Goal: Entertainment & Leisure: Consume media (video, audio)

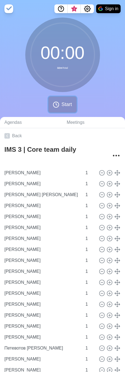
click at [62, 106] on span "Start" at bounding box center [66, 104] width 10 height 7
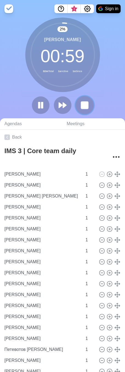
click at [82, 106] on rect at bounding box center [84, 105] width 7 height 7
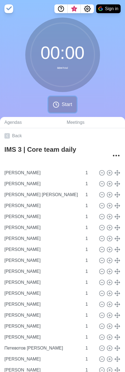
click at [53, 100] on button "Start" at bounding box center [62, 104] width 28 height 16
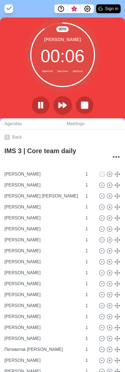
click at [70, 103] on div at bounding box center [63, 105] width 66 height 18
click at [69, 103] on button at bounding box center [62, 105] width 18 height 18
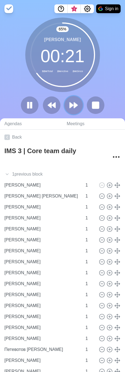
click at [75, 102] on icon at bounding box center [73, 104] width 9 height 9
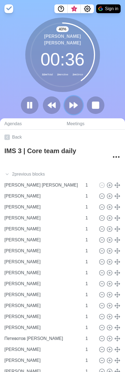
click at [76, 102] on icon at bounding box center [73, 104] width 9 height 9
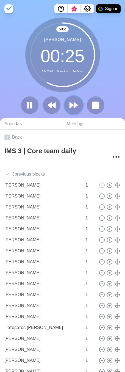
click at [82, 105] on button at bounding box center [73, 105] width 18 height 18
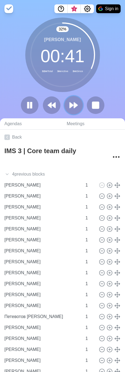
click at [73, 107] on icon at bounding box center [73, 104] width 9 height 9
click at [73, 103] on icon at bounding box center [73, 104] width 9 height 9
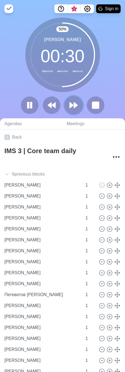
click at [74, 104] on polygon at bounding box center [76, 104] width 4 height 5
click at [71, 107] on icon at bounding box center [73, 104] width 9 height 9
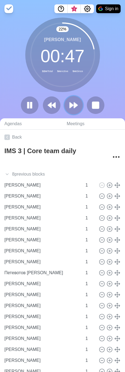
click at [77, 105] on polygon at bounding box center [76, 104] width 4 height 5
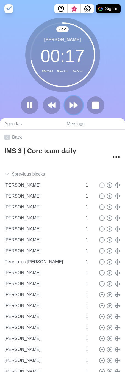
click at [79, 102] on button at bounding box center [73, 105] width 18 height 18
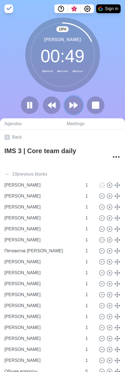
click at [76, 107] on icon at bounding box center [73, 104] width 9 height 9
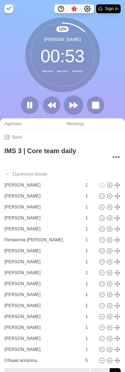
click at [71, 104] on polygon at bounding box center [72, 104] width 4 height 5
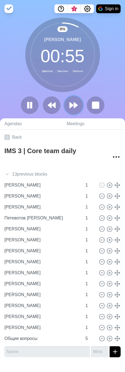
click at [71, 102] on icon at bounding box center [73, 104] width 9 height 9
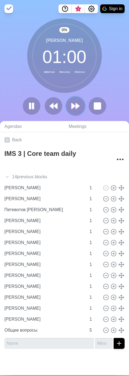
click at [73, 102] on icon at bounding box center [75, 105] width 9 height 9
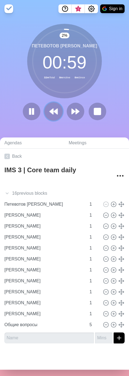
click at [52, 113] on icon at bounding box center [53, 111] width 9 height 9
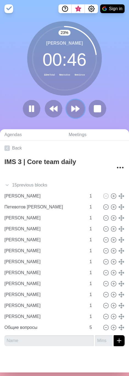
click at [77, 109] on polygon at bounding box center [78, 108] width 4 height 5
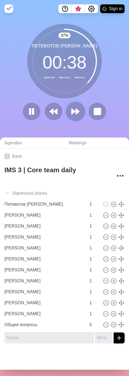
click at [73, 115] on icon at bounding box center [75, 111] width 9 height 9
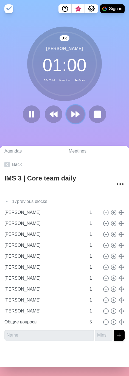
click at [76, 114] on polygon at bounding box center [78, 113] width 4 height 5
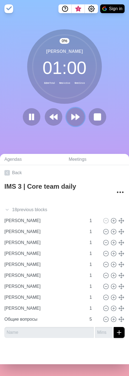
click at [74, 114] on icon at bounding box center [75, 116] width 9 height 9
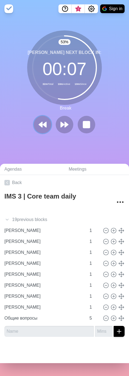
drag, startPoint x: 40, startPoint y: 124, endPoint x: 11, endPoint y: 128, distance: 28.7
click at [40, 124] on polygon at bounding box center [40, 124] width 3 height 5
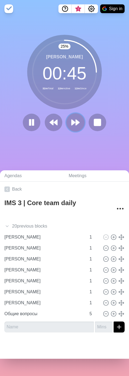
click at [76, 123] on polygon at bounding box center [78, 122] width 4 height 5
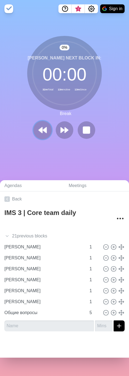
click at [38, 129] on icon at bounding box center [42, 129] width 9 height 9
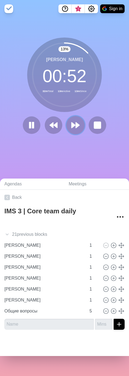
click at [68, 128] on button at bounding box center [75, 125] width 18 height 18
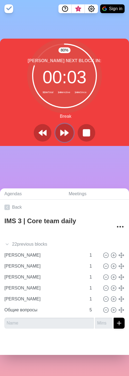
click at [66, 134] on icon at bounding box center [64, 132] width 9 height 9
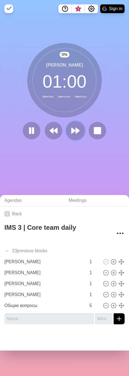
click at [66, 134] on button at bounding box center [75, 131] width 18 height 18
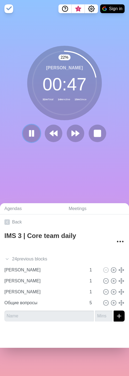
drag, startPoint x: 33, startPoint y: 135, endPoint x: 24, endPoint y: 147, distance: 15.0
click at [33, 135] on icon at bounding box center [31, 133] width 9 height 9
click at [31, 135] on icon at bounding box center [31, 133] width 9 height 9
click at [72, 131] on icon at bounding box center [75, 133] width 9 height 9
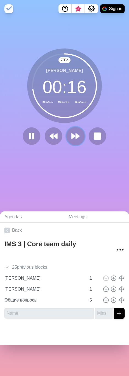
click at [74, 142] on button at bounding box center [75, 136] width 18 height 18
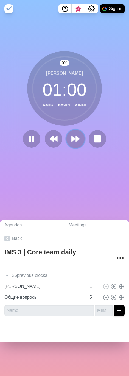
click at [76, 140] on polygon at bounding box center [78, 138] width 4 height 5
